Goal: Information Seeking & Learning: Learn about a topic

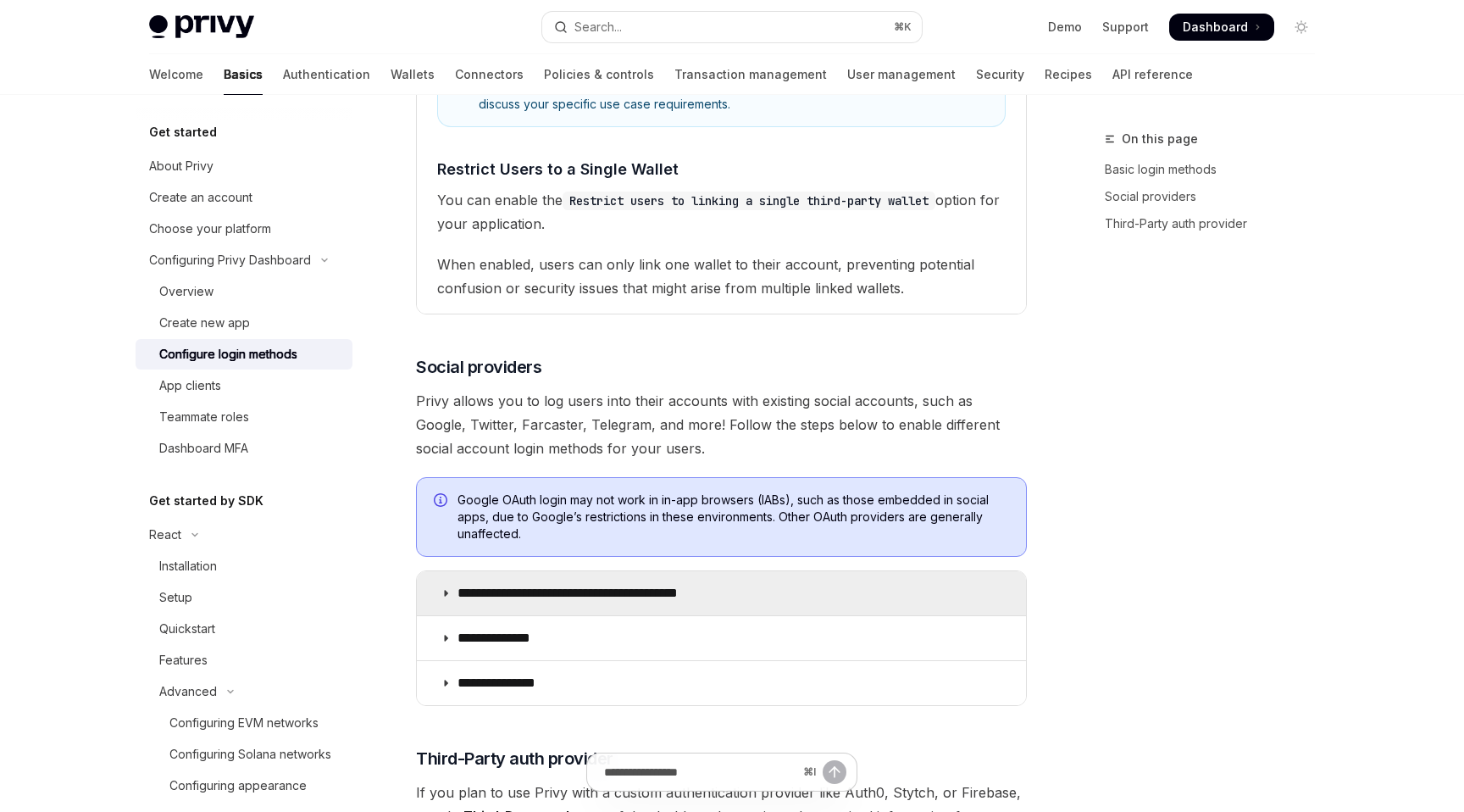
scroll to position [43, 0]
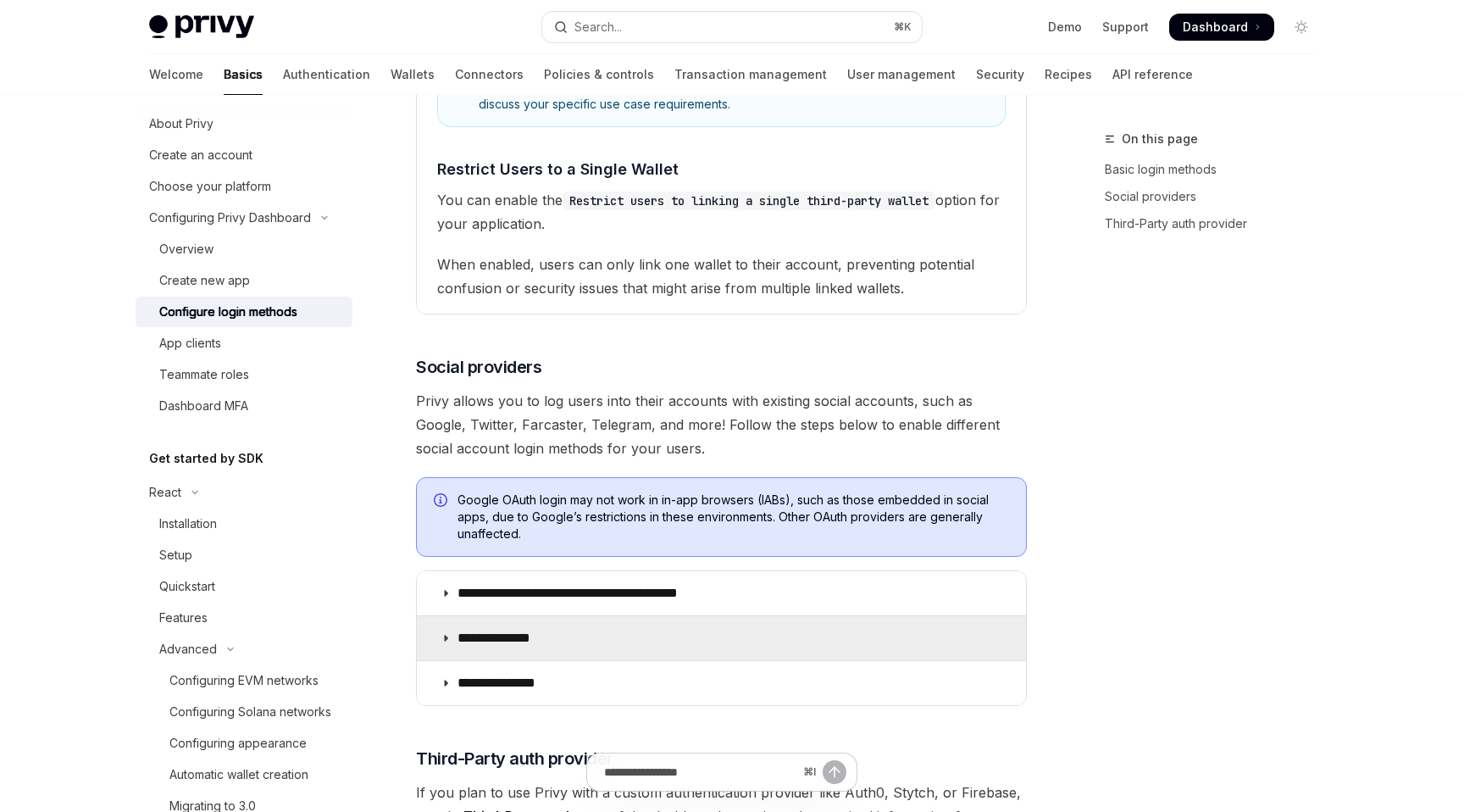
click at [447, 633] on icon at bounding box center [445, 638] width 10 height 10
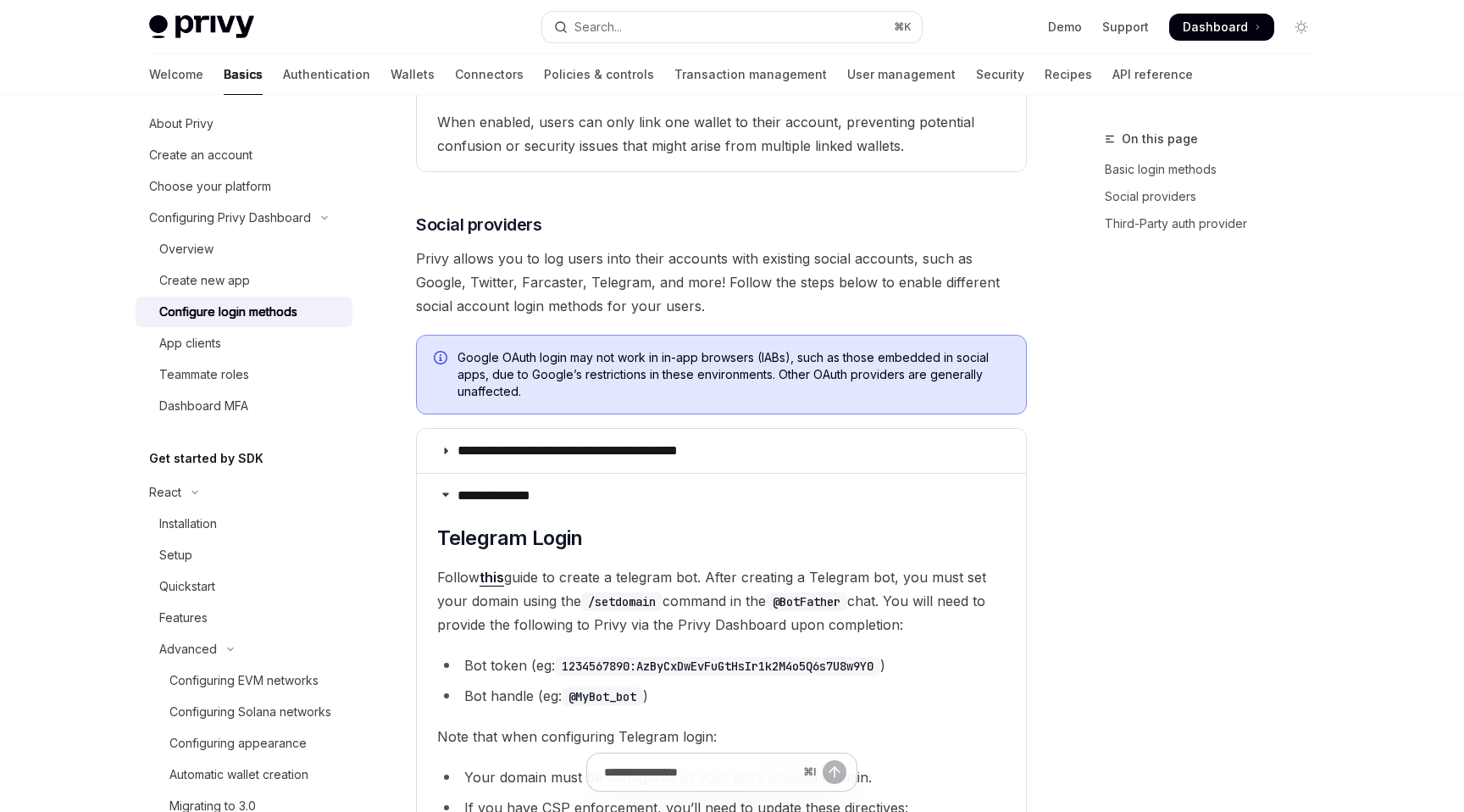
scroll to position [2125, 0]
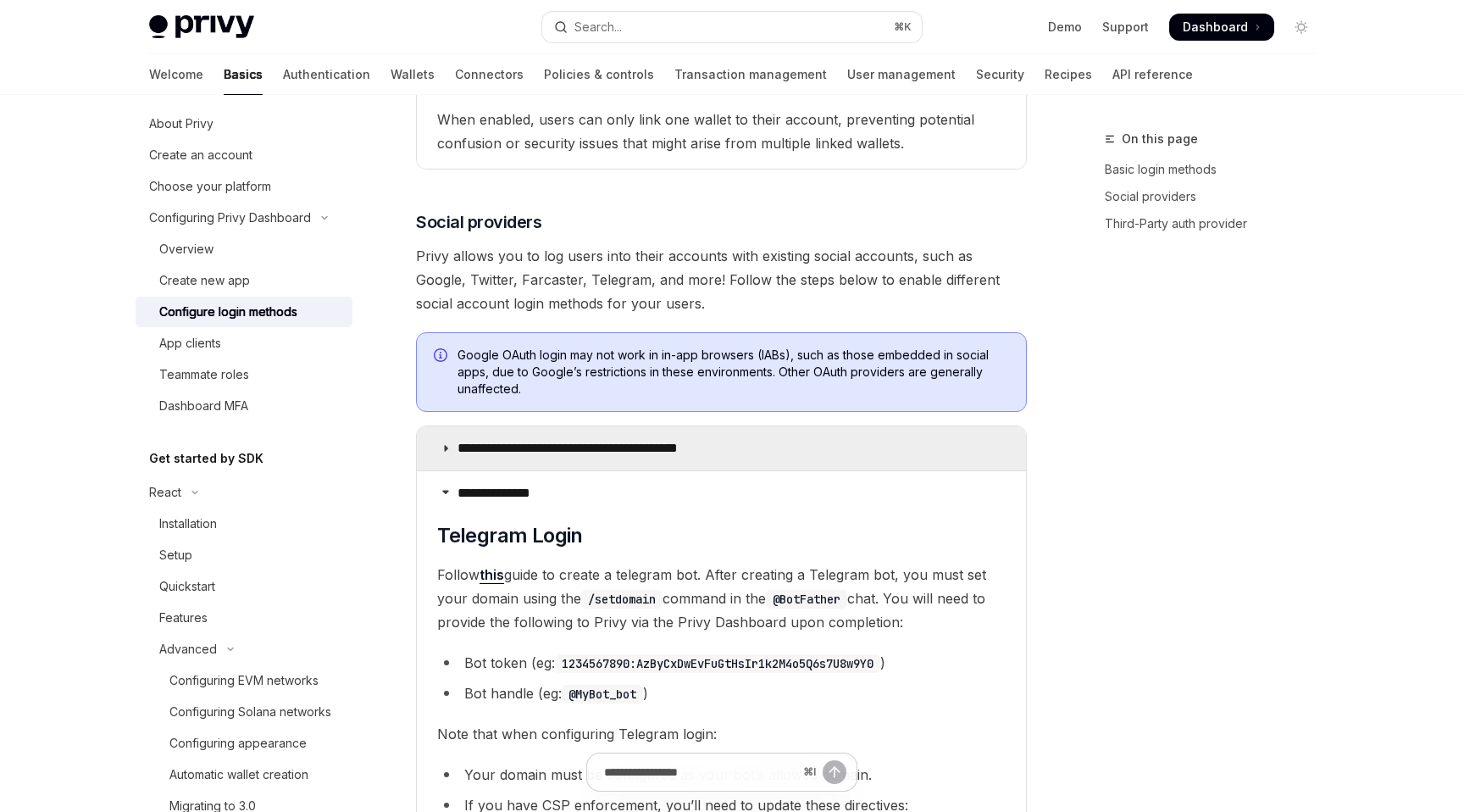
click at [449, 443] on icon at bounding box center [445, 448] width 10 height 10
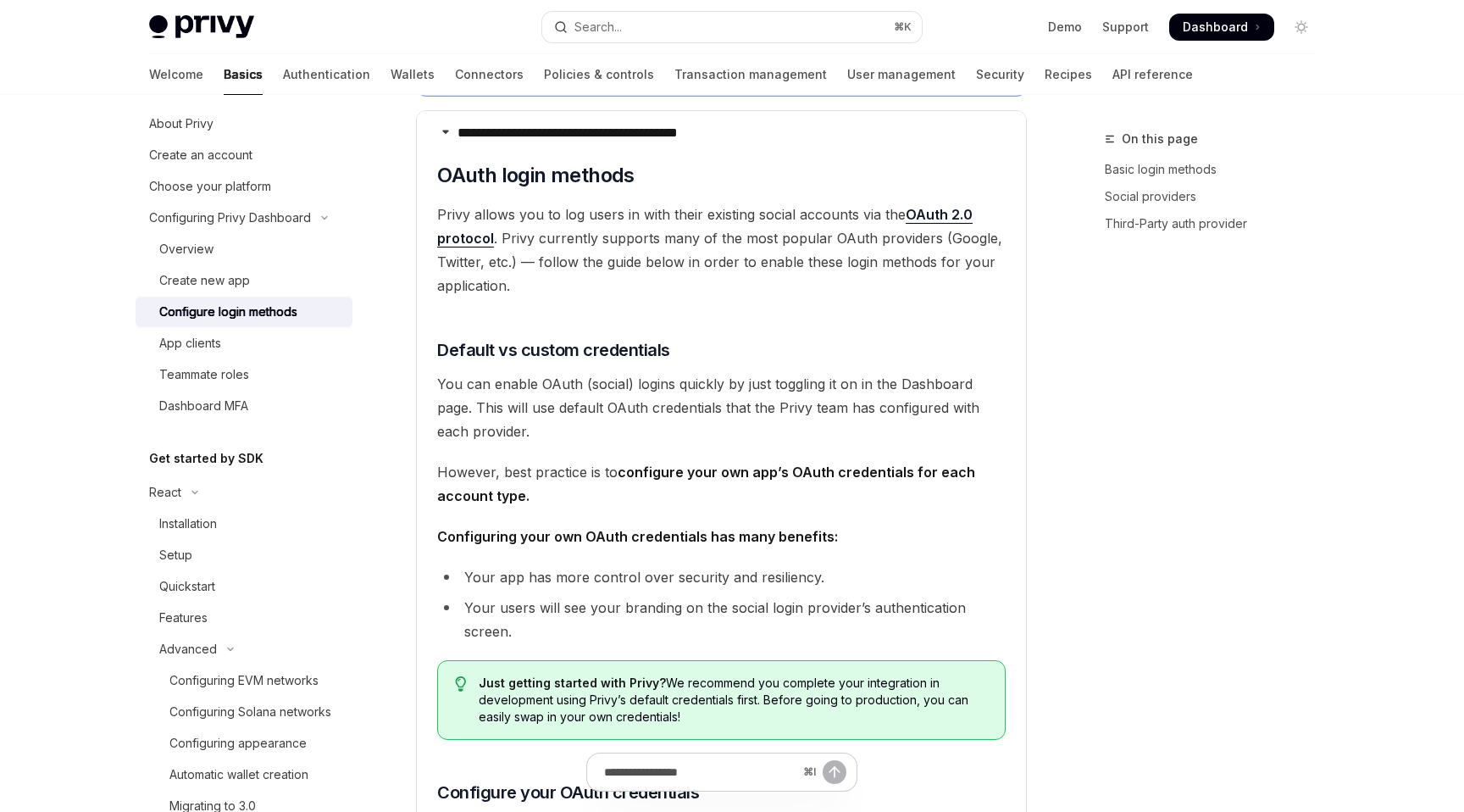
scroll to position [2569, 0]
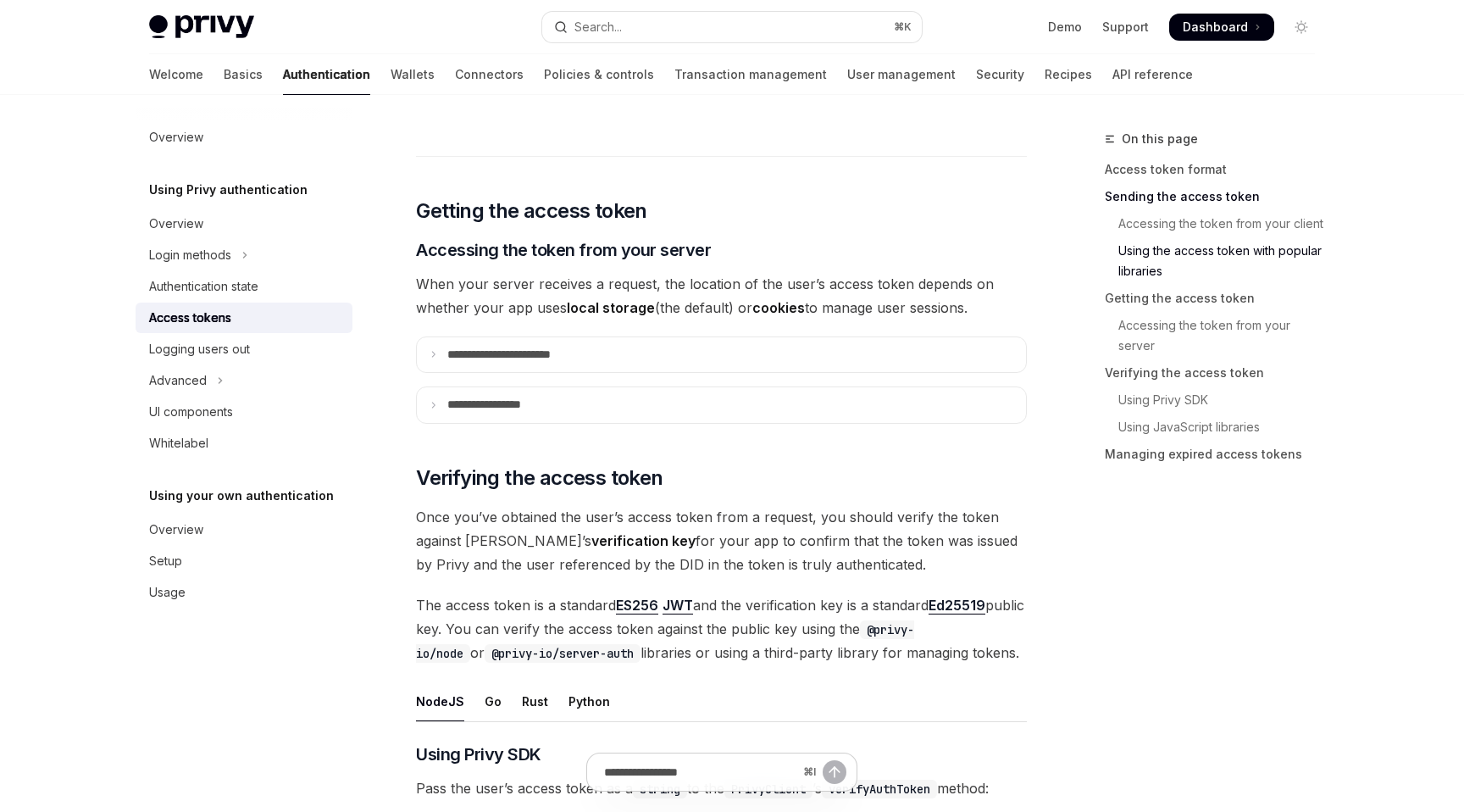
scroll to position [2060, 0]
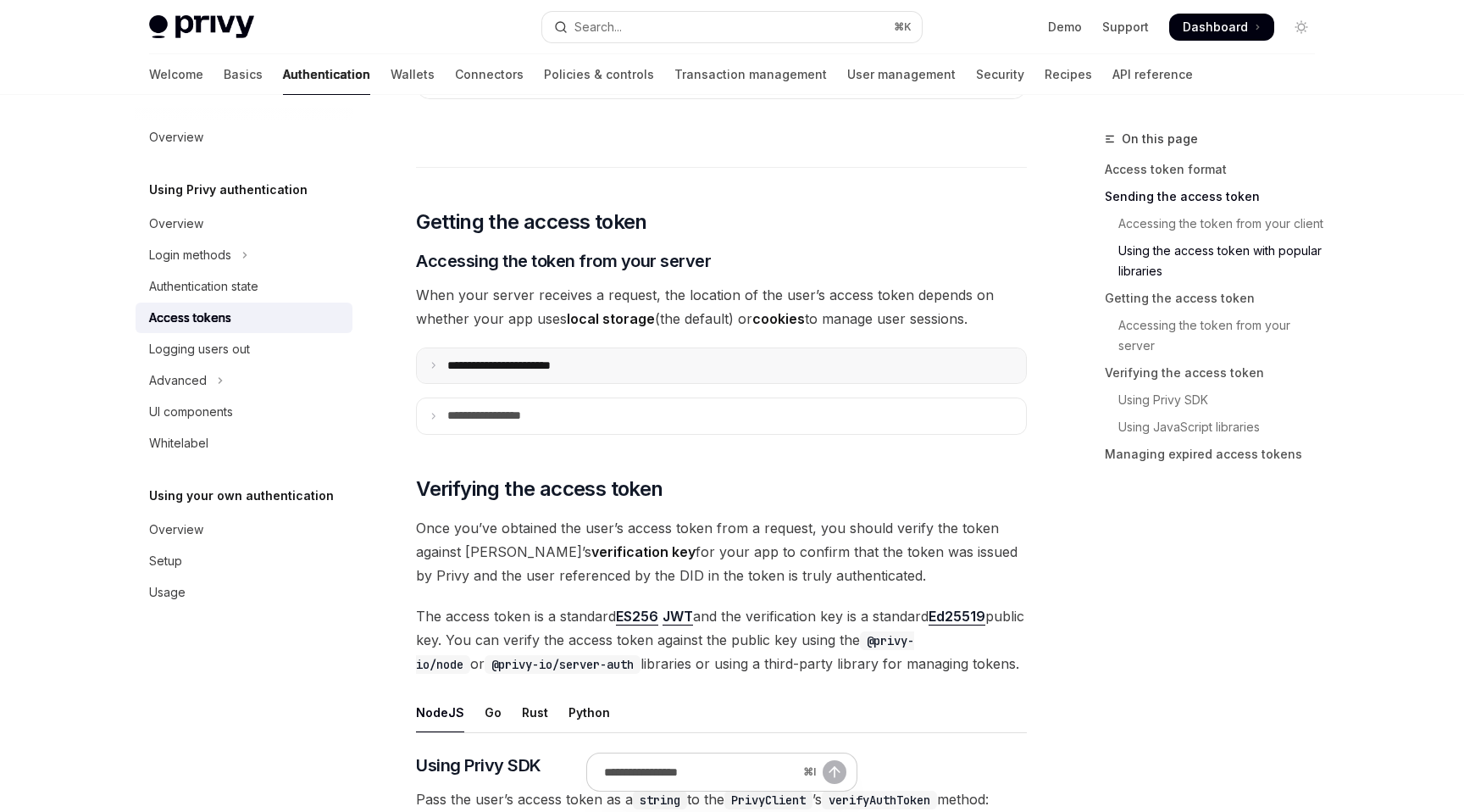
click at [435, 357] on summary "**********" at bounding box center [721, 367] width 609 height 36
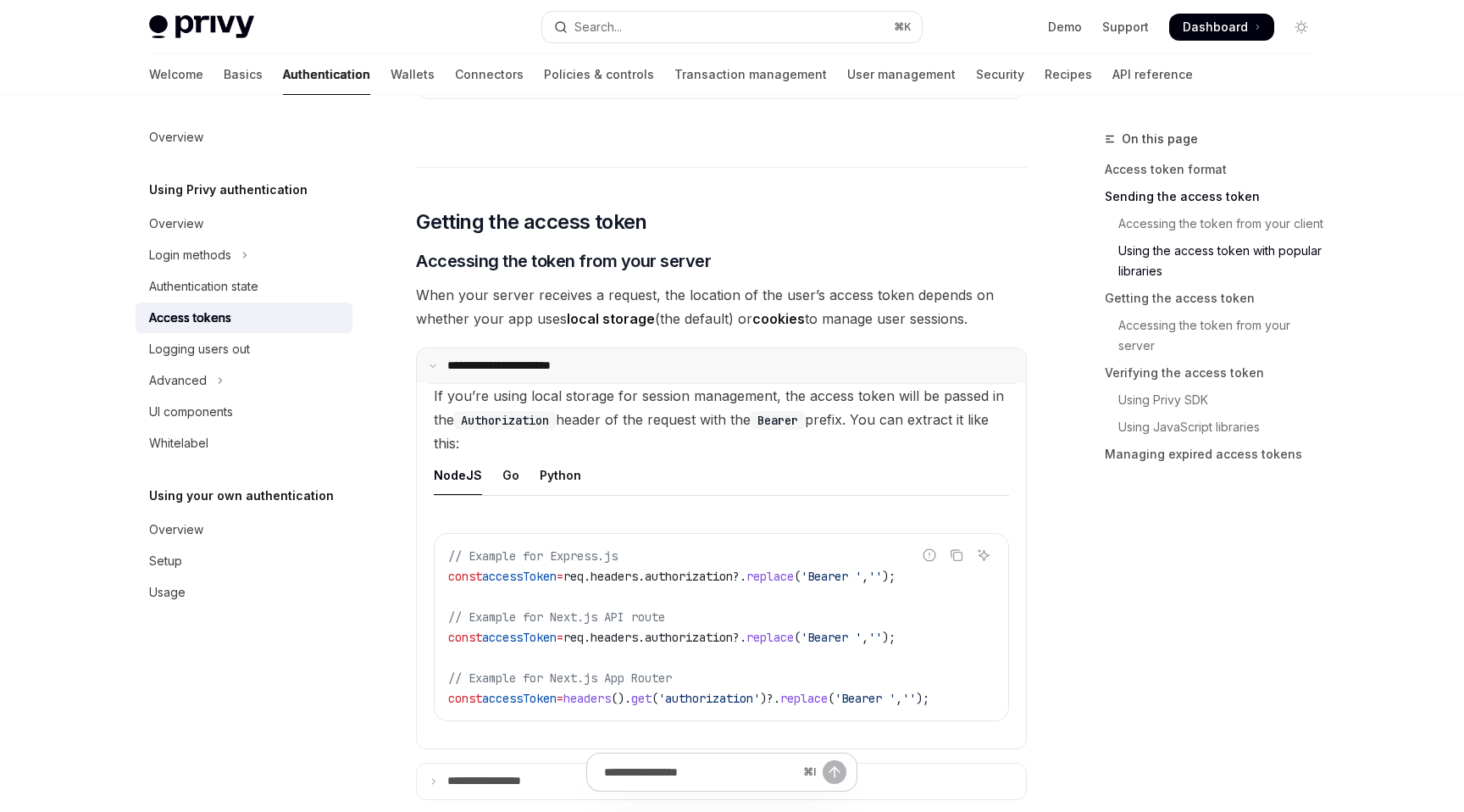
click at [435, 357] on summary "**********" at bounding box center [721, 367] width 609 height 36
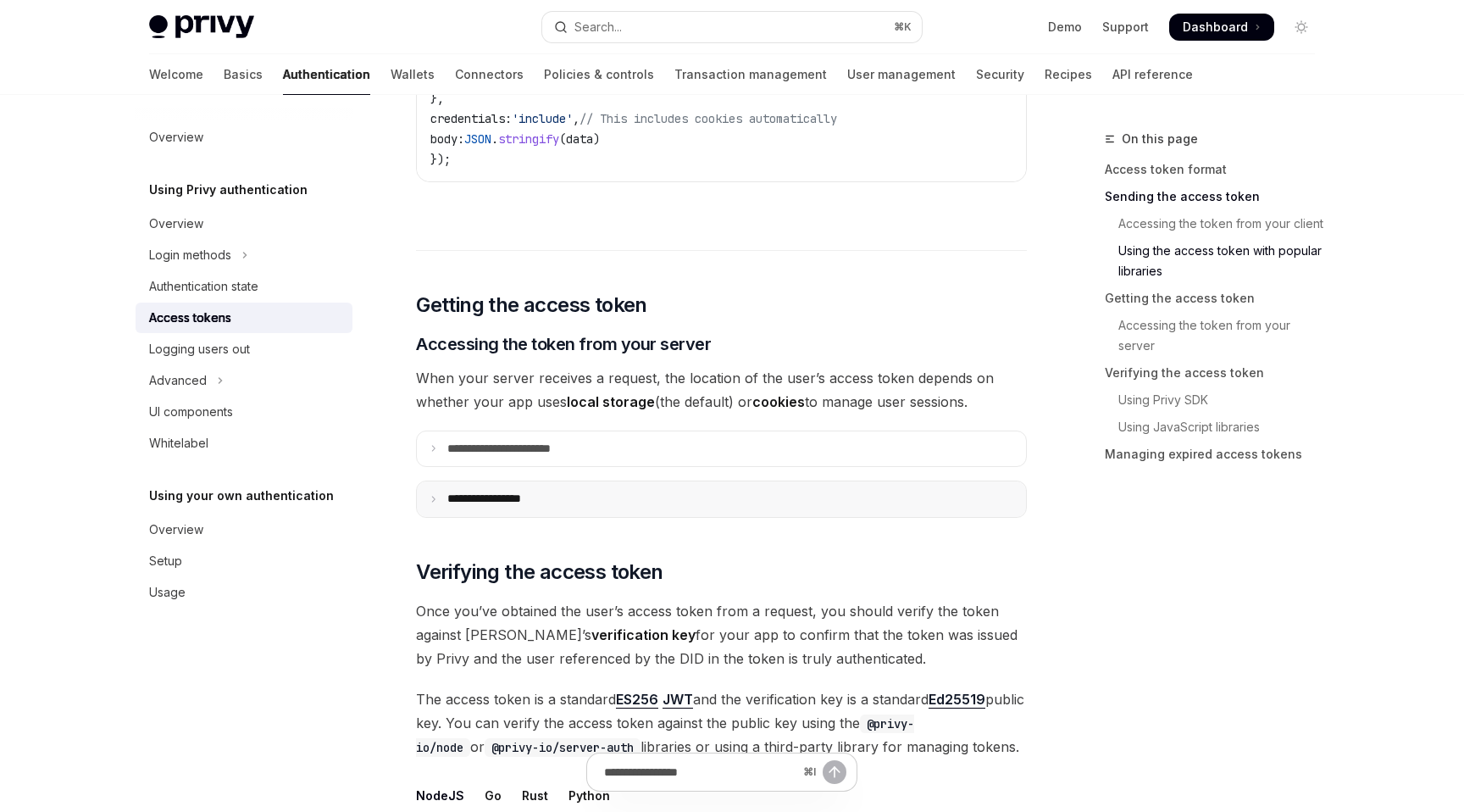
scroll to position [1790, 0]
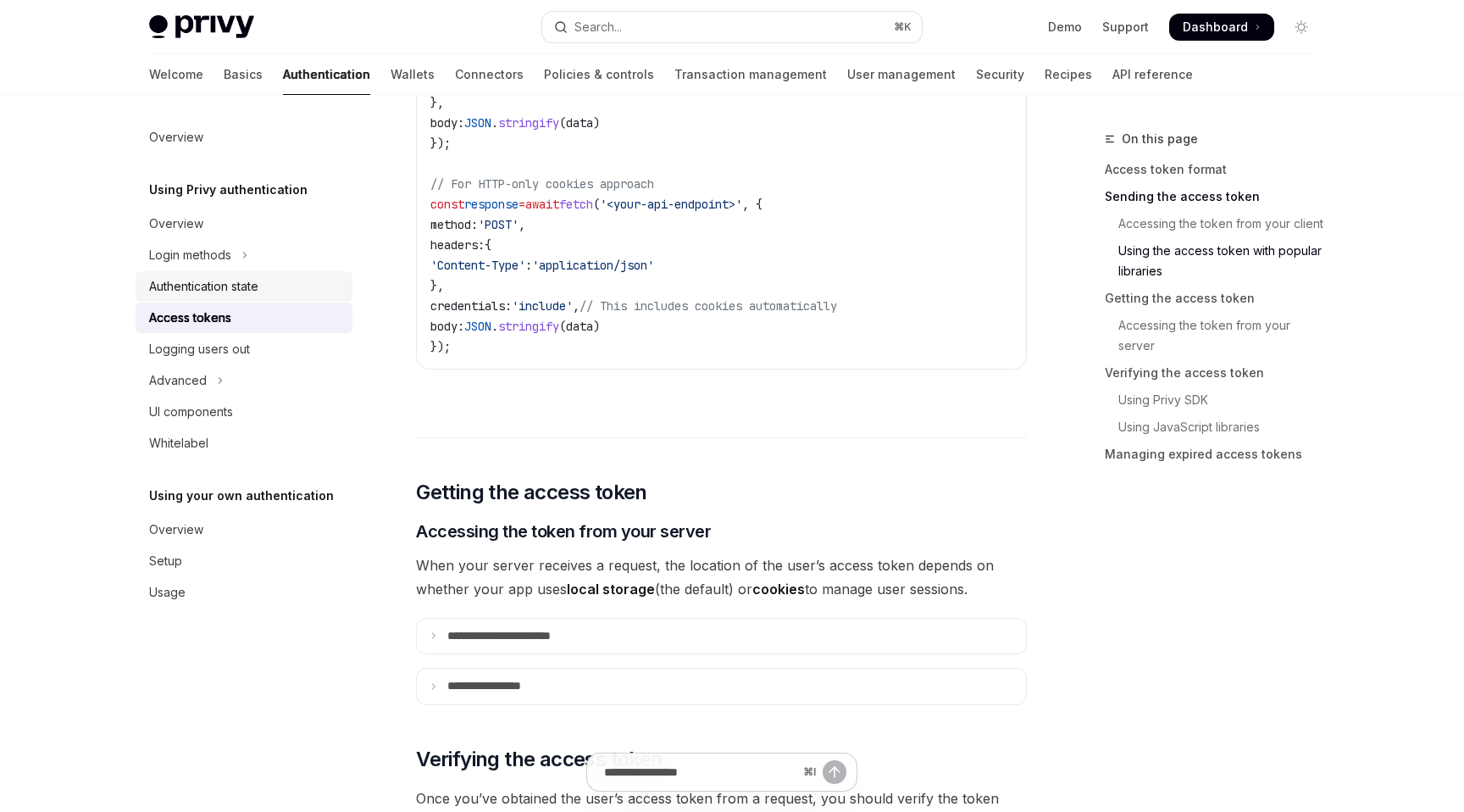
click at [218, 297] on link "Authentication state" at bounding box center [244, 286] width 217 height 30
type textarea "*"
